Goal: Task Accomplishment & Management: Use online tool/utility

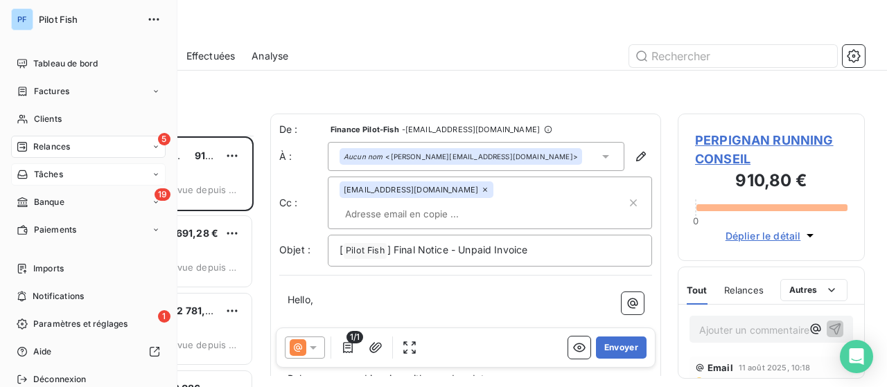
scroll to position [241, 176]
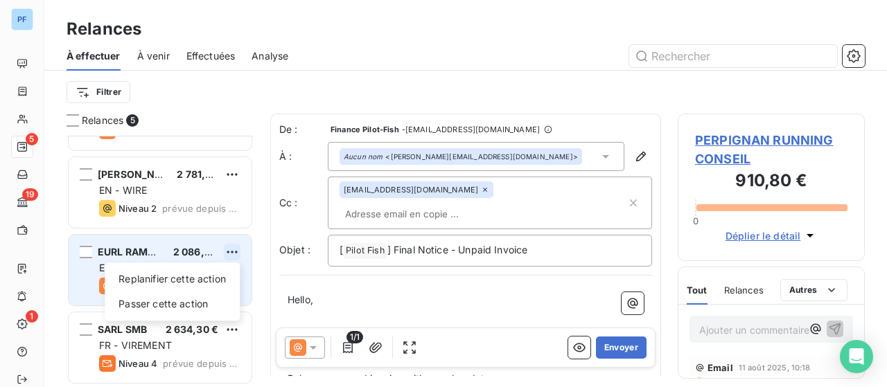
click at [230, 250] on html "PF 5 19 1 Relances À effectuer À venir Effectuées Analyse Filtrer Relances 5 PE…" at bounding box center [443, 193] width 887 height 387
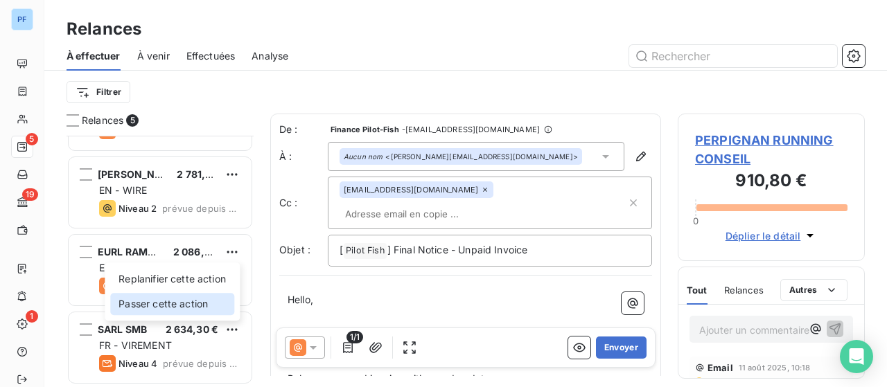
click at [205, 307] on div "Passer cette action" at bounding box center [172, 304] width 124 height 22
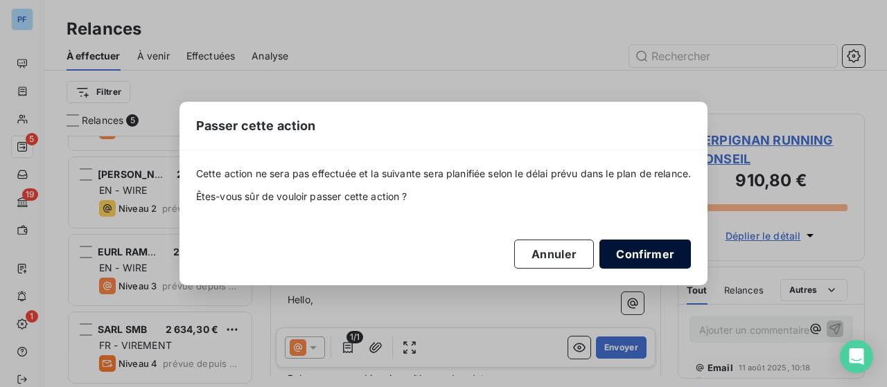
click at [620, 250] on button "Confirmer" at bounding box center [646, 254] width 92 height 29
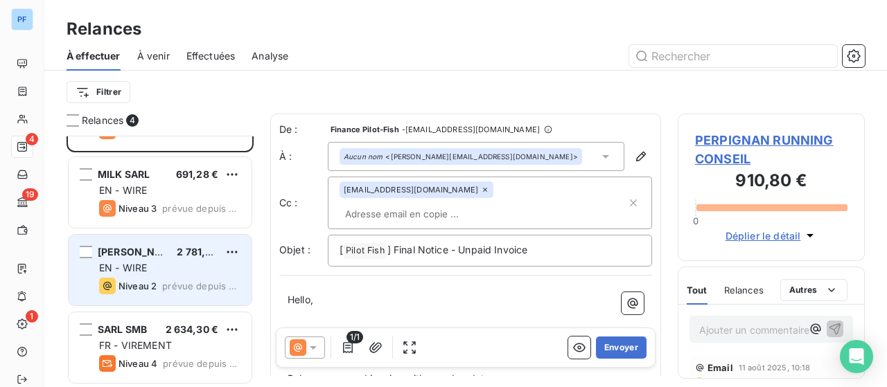
scroll to position [0, 0]
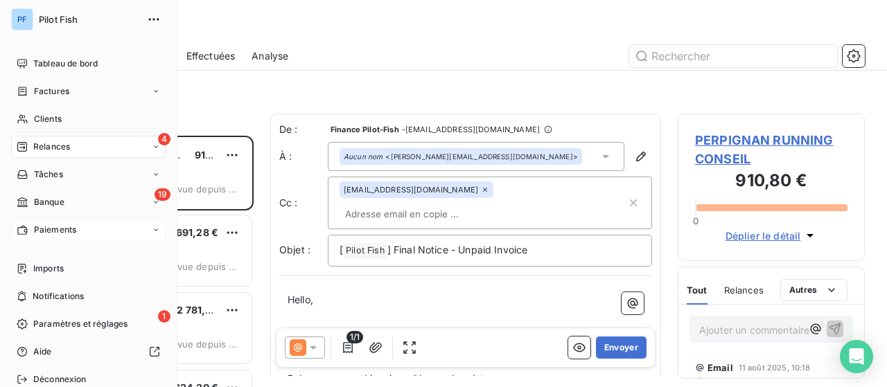
click at [49, 227] on span "Paiements" at bounding box center [55, 230] width 42 height 12
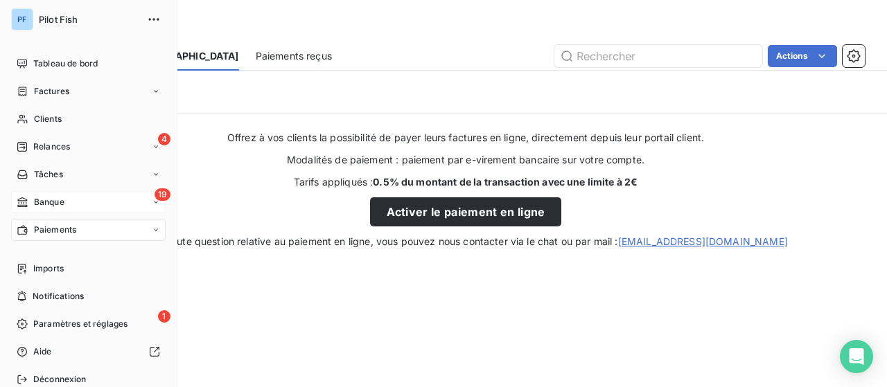
click at [55, 202] on span "Banque" at bounding box center [49, 202] width 31 height 12
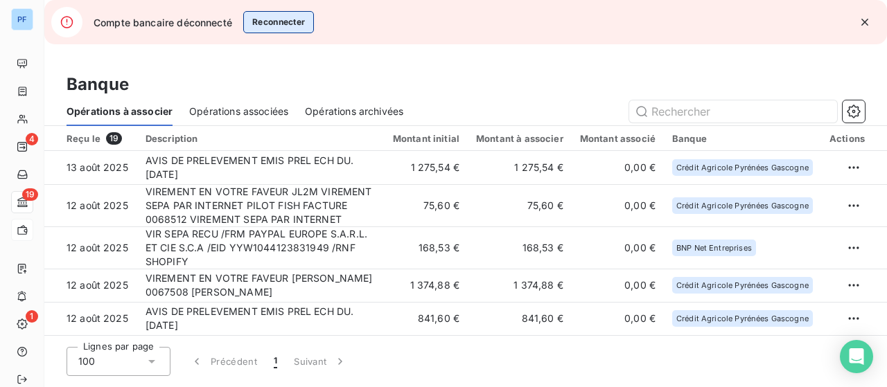
click at [272, 25] on button "Reconnecter" at bounding box center [278, 22] width 71 height 22
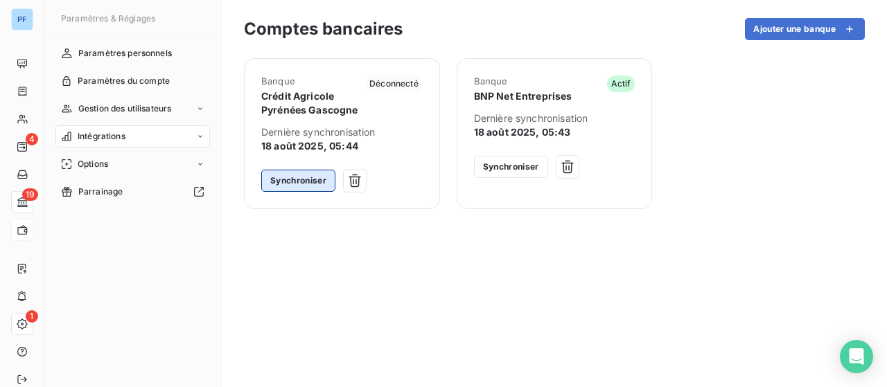
click at [304, 184] on button "Synchroniser" at bounding box center [298, 181] width 74 height 22
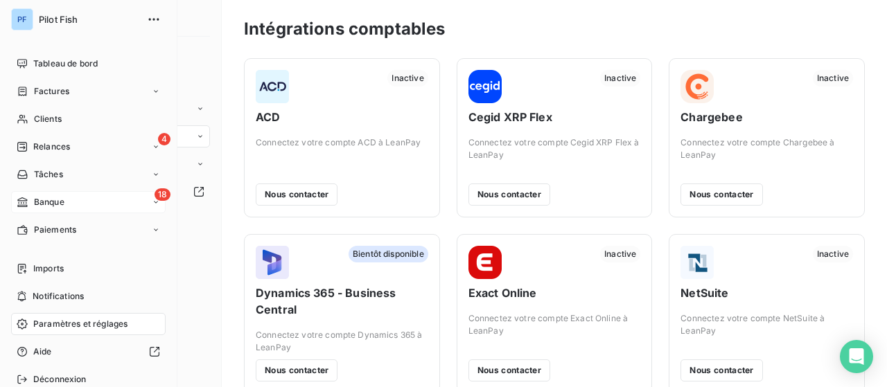
click at [101, 202] on div "18 Banque" at bounding box center [88, 202] width 155 height 22
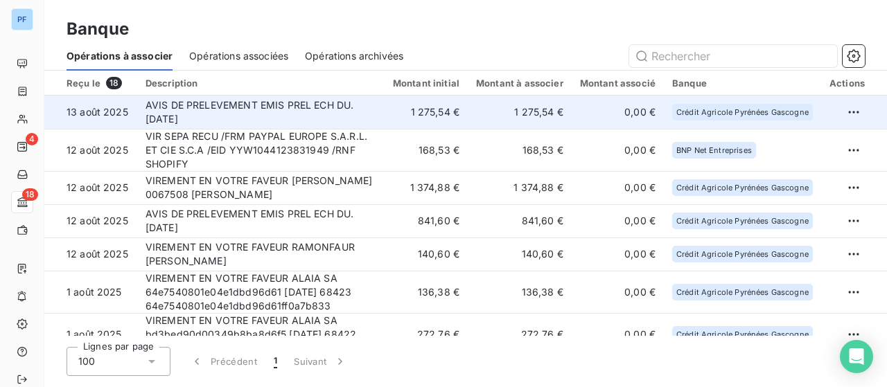
click at [365, 116] on td "AVIS DE PRELEVEMENT EMIS PREL ECH DU. [DATE]" at bounding box center [260, 112] width 247 height 33
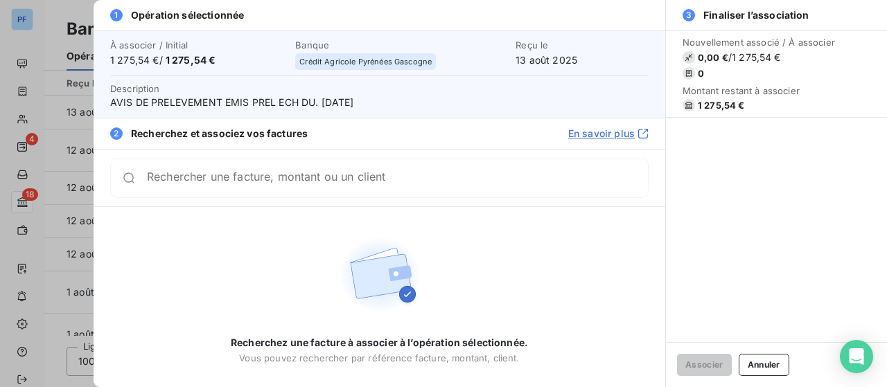
click at [391, 184] on input "Rechercher une facture, montant ou un client" at bounding box center [397, 178] width 501 height 14
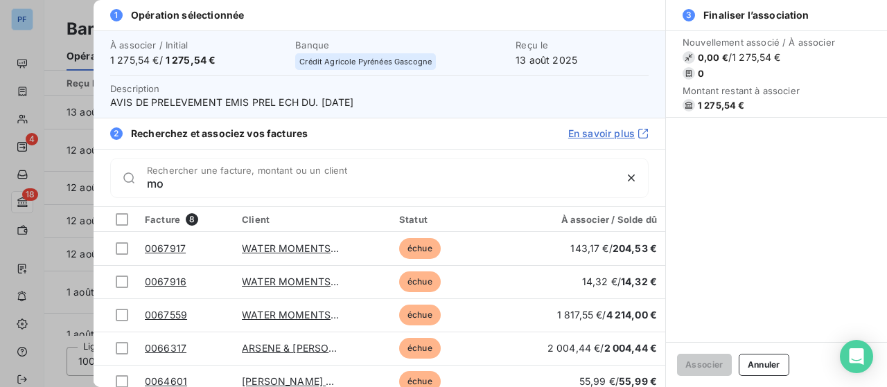
type input "m"
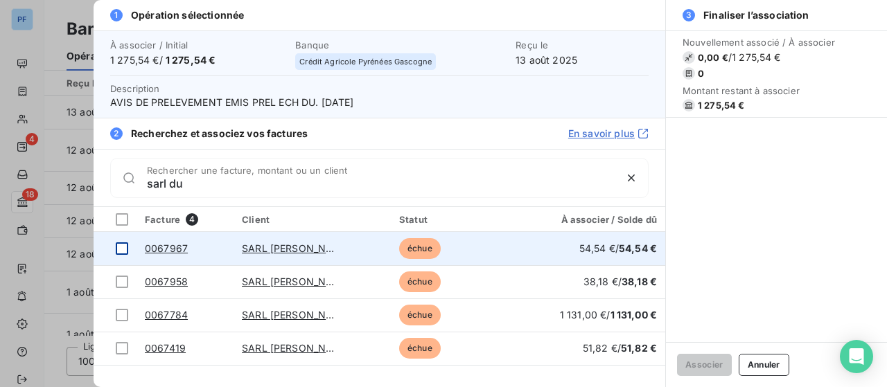
type input "sarl du"
click at [118, 246] on div at bounding box center [122, 249] width 12 height 12
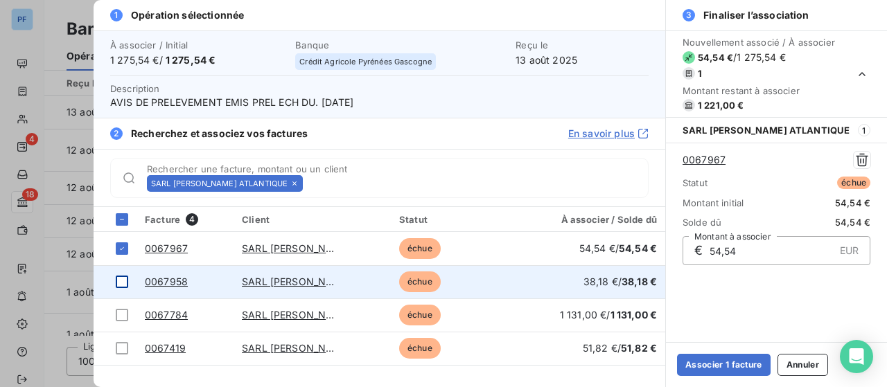
click at [128, 275] on td at bounding box center [115, 281] width 43 height 33
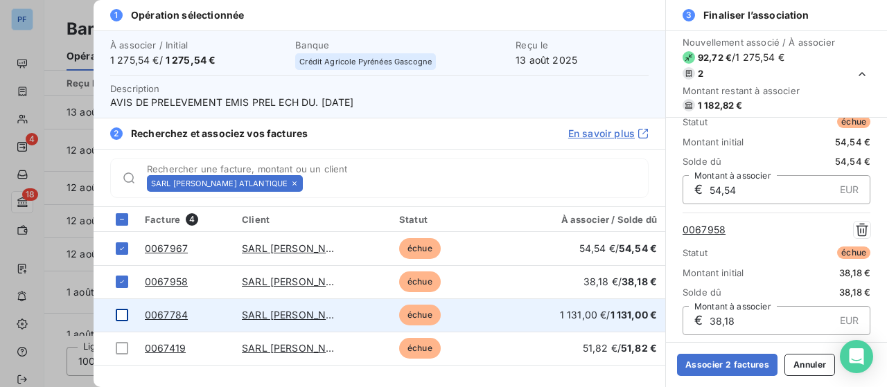
click at [125, 314] on div at bounding box center [122, 315] width 12 height 12
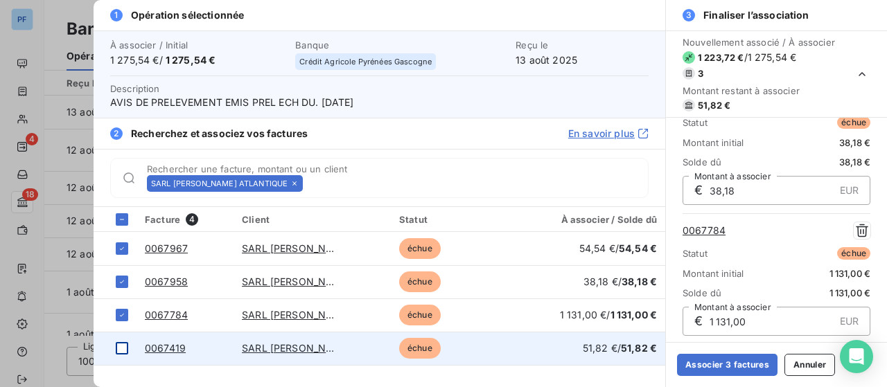
click at [121, 346] on div at bounding box center [122, 348] width 12 height 12
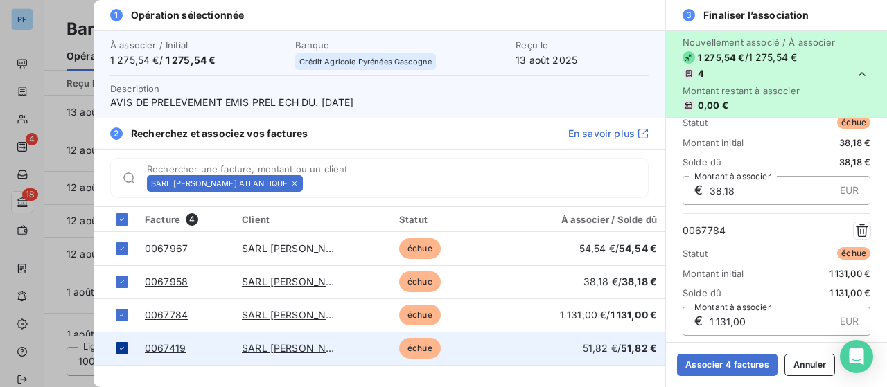
scroll to position [322, 0]
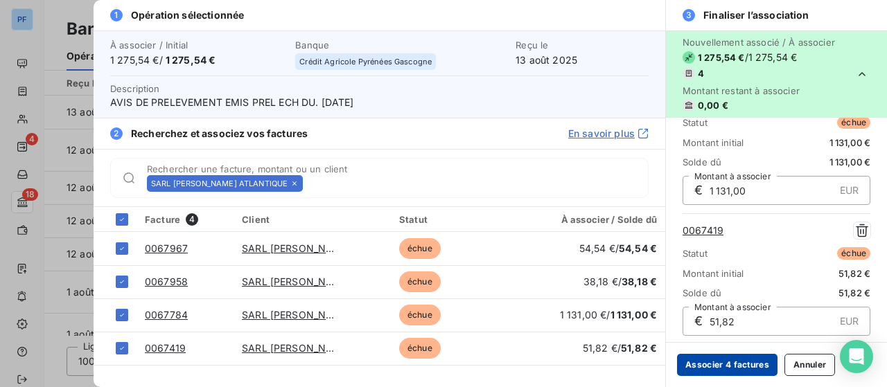
click at [747, 368] on button "Associer 4 factures" at bounding box center [727, 365] width 101 height 22
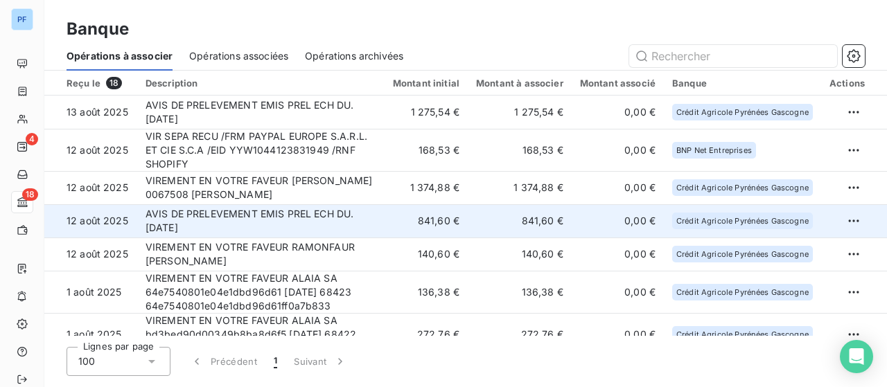
click at [372, 218] on td "AVIS DE PRELEVEMENT EMIS PREL ECH DU. [DATE]" at bounding box center [260, 220] width 247 height 33
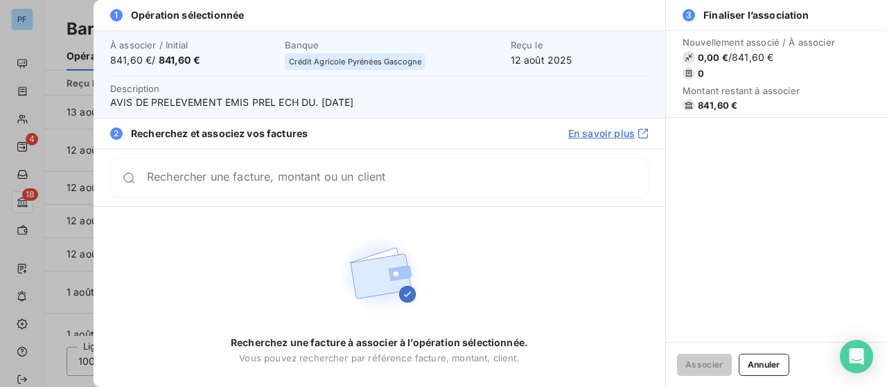
click at [321, 185] on input "Rechercher une facture, montant ou un client" at bounding box center [397, 178] width 501 height 14
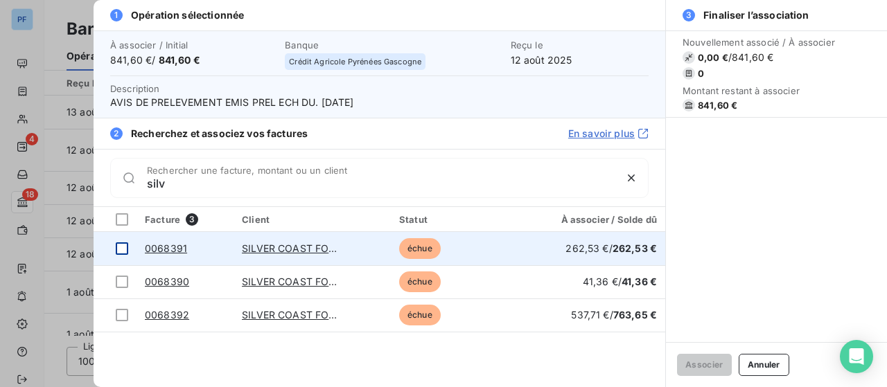
type input "silv"
click at [128, 245] on div at bounding box center [122, 249] width 12 height 12
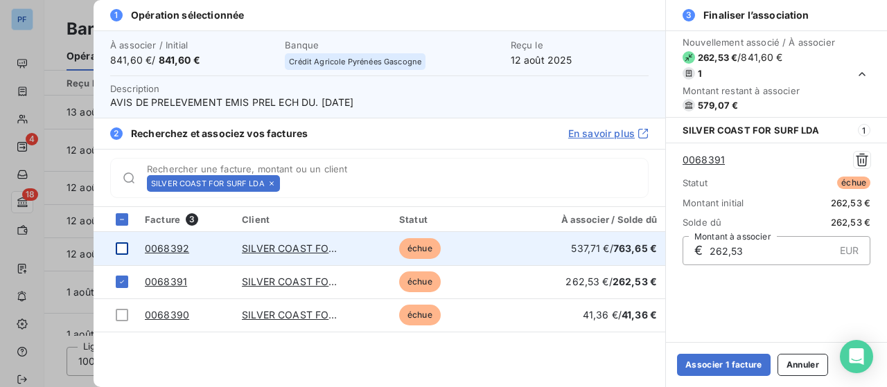
click at [123, 256] on td at bounding box center [115, 248] width 43 height 33
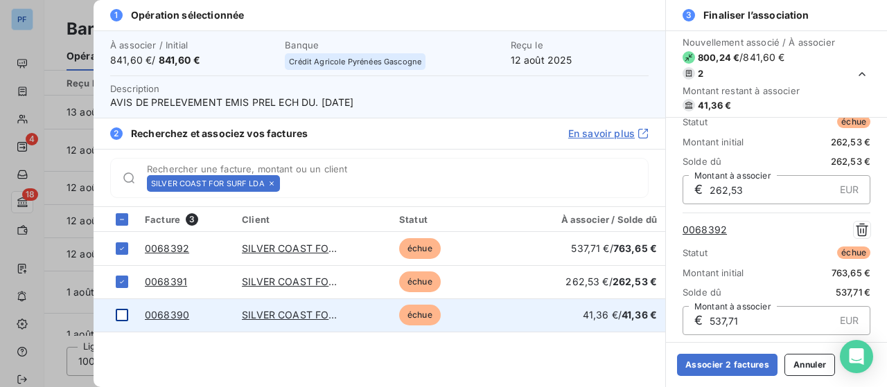
click at [123, 314] on div at bounding box center [122, 315] width 12 height 12
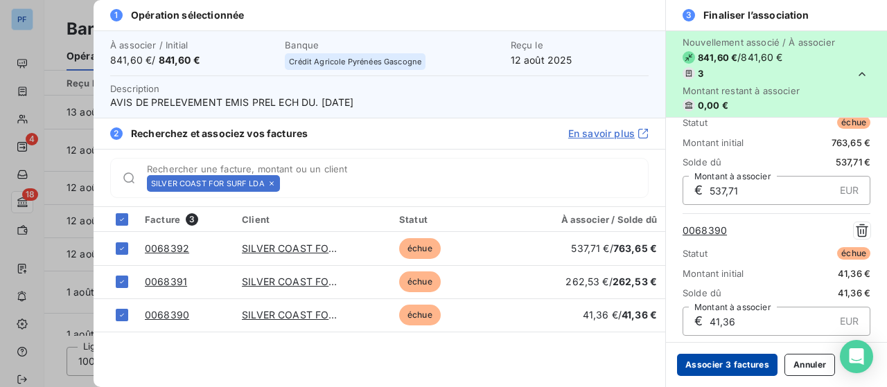
click at [719, 365] on button "Associer 3 factures" at bounding box center [727, 365] width 101 height 22
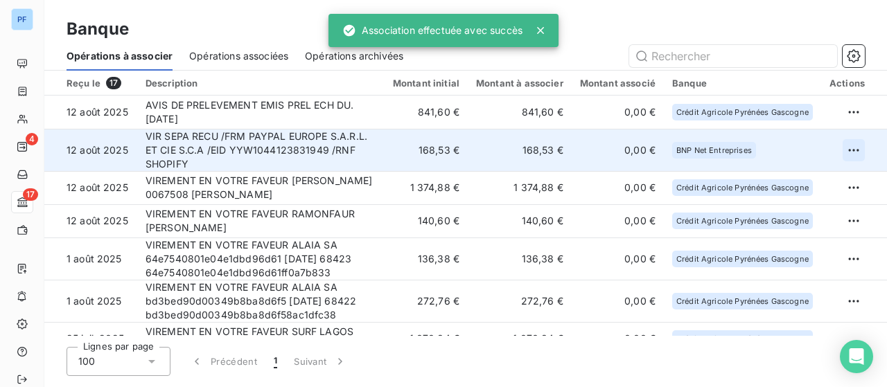
click at [846, 148] on html "PF 4 17 Banque Opérations à associer Opérations associées Opérations archivées …" at bounding box center [443, 193] width 887 height 387
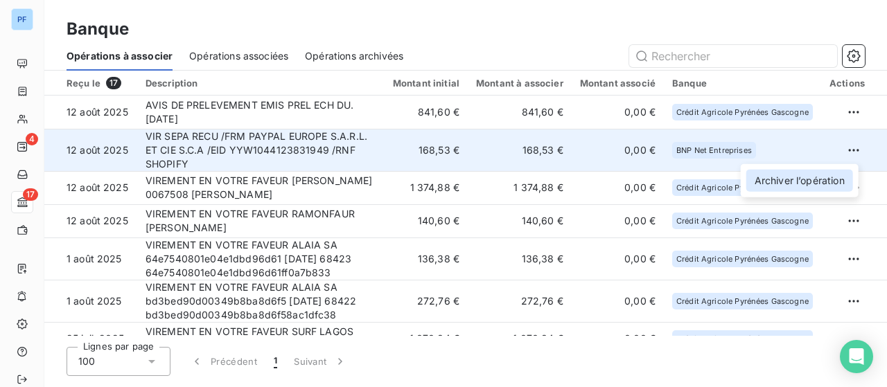
click at [817, 177] on div "Archiver l’opération" at bounding box center [800, 181] width 107 height 22
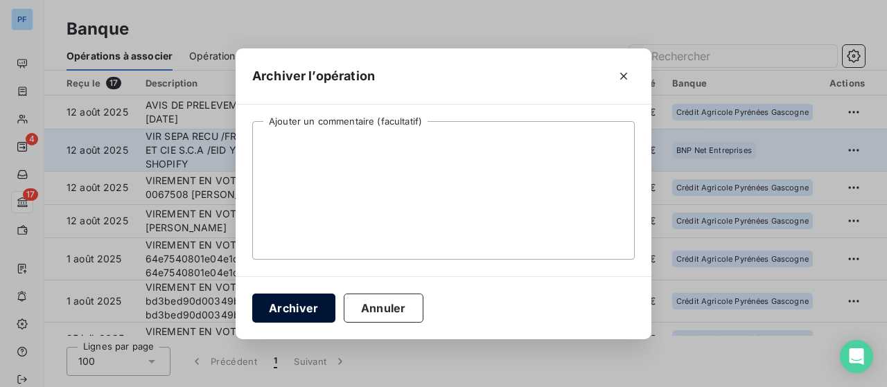
click at [302, 313] on button "Archiver" at bounding box center [293, 308] width 83 height 29
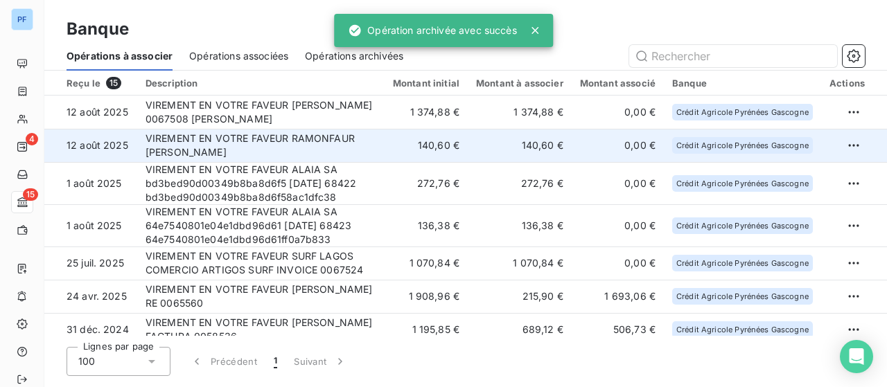
click at [332, 147] on td "VIREMENT EN VOTRE FAVEUR RAMONFAUR [PERSON_NAME]" at bounding box center [260, 145] width 247 height 33
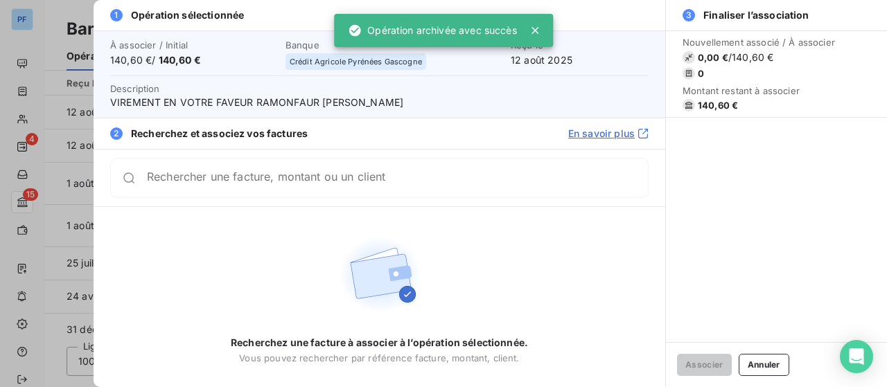
click at [283, 177] on input "Rechercher une facture, montant ou un client" at bounding box center [397, 178] width 501 height 14
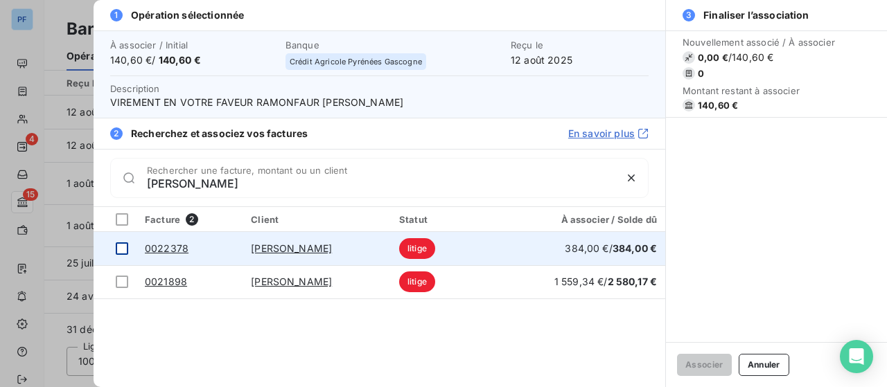
type input "[PERSON_NAME]"
click at [128, 246] on td at bounding box center [115, 248] width 43 height 33
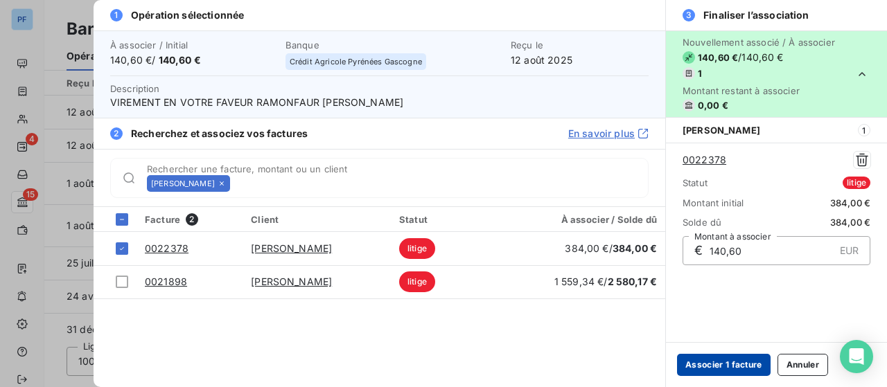
click at [722, 365] on button "Associer 1 facture" at bounding box center [724, 365] width 94 height 22
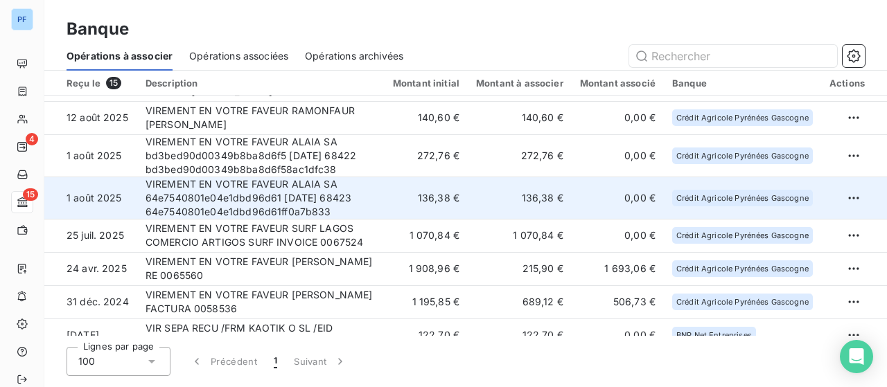
scroll to position [0, 0]
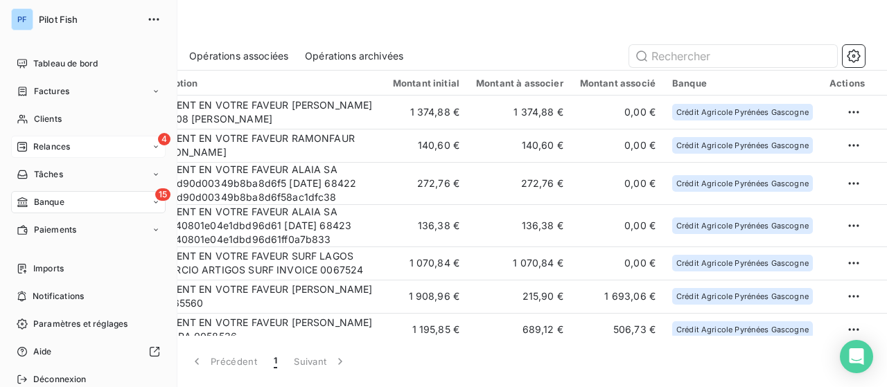
click at [33, 146] on span "Relances" at bounding box center [51, 147] width 37 height 12
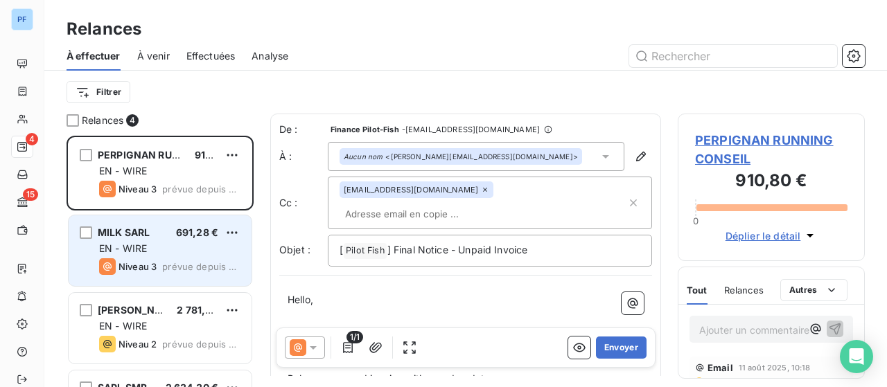
scroll to position [59, 0]
